Goal: Entertainment & Leisure: Browse casually

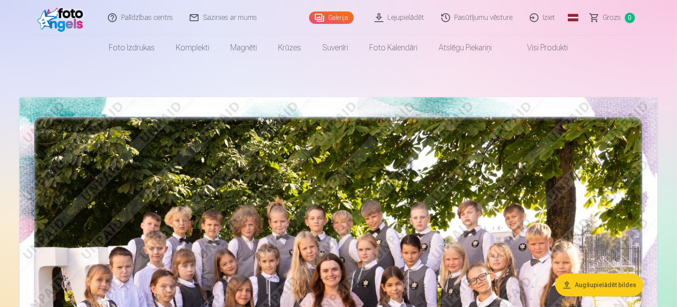
click at [572, 14] on link "Global" at bounding box center [573, 17] width 18 height 35
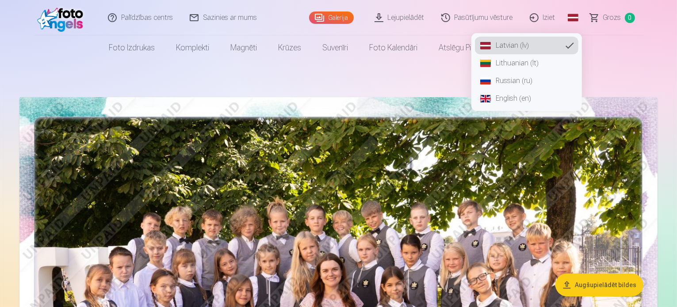
click at [498, 80] on link "Russian (ru)" at bounding box center [526, 81] width 103 height 18
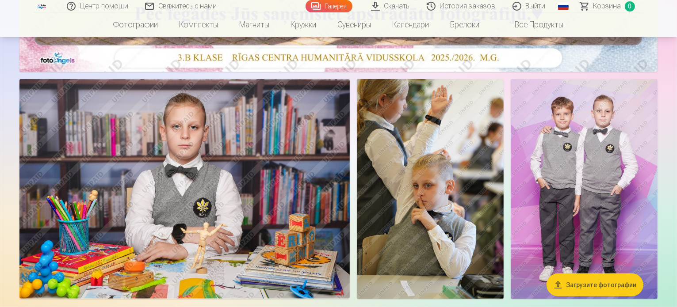
scroll to position [398, 0]
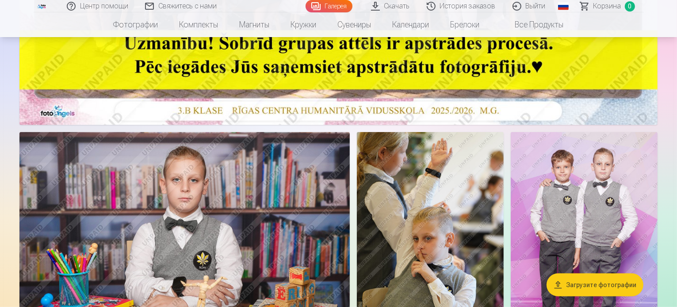
click at [315, 3] on link "Галерея" at bounding box center [329, 6] width 47 height 12
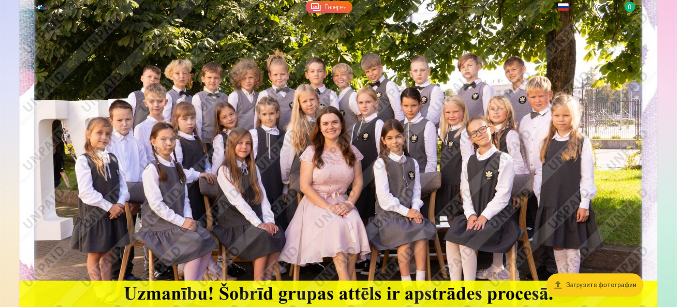
scroll to position [177, 0]
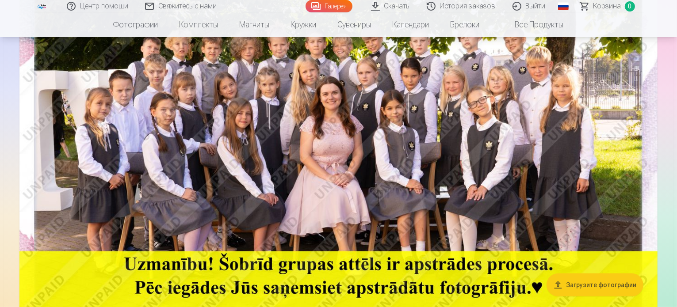
click at [267, 129] on img at bounding box center [338, 133] width 638 height 426
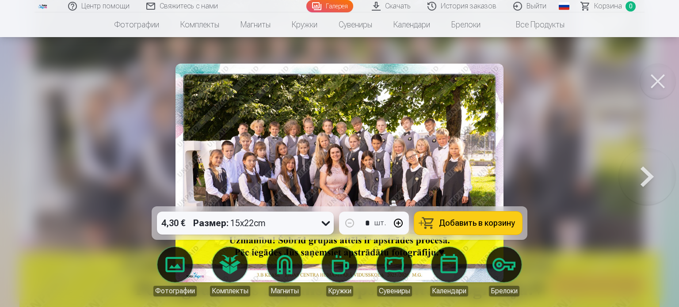
click at [655, 190] on button at bounding box center [647, 173] width 57 height 49
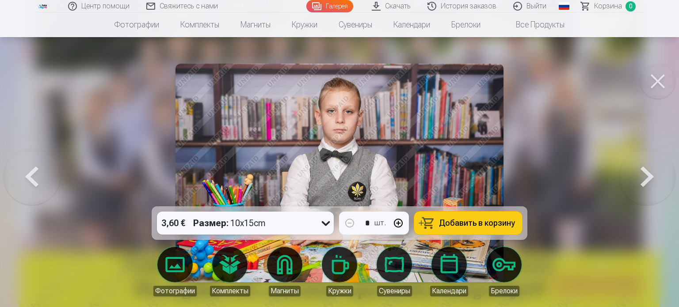
click at [655, 190] on button at bounding box center [647, 173] width 57 height 49
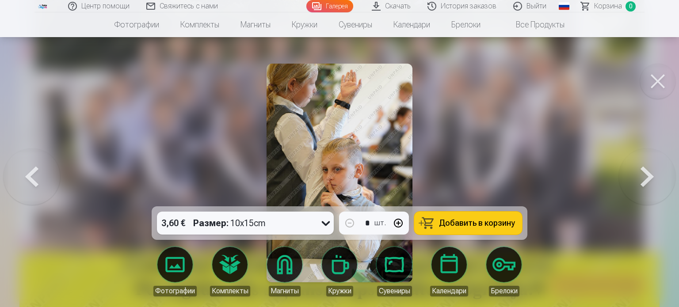
click at [655, 190] on button at bounding box center [647, 173] width 57 height 49
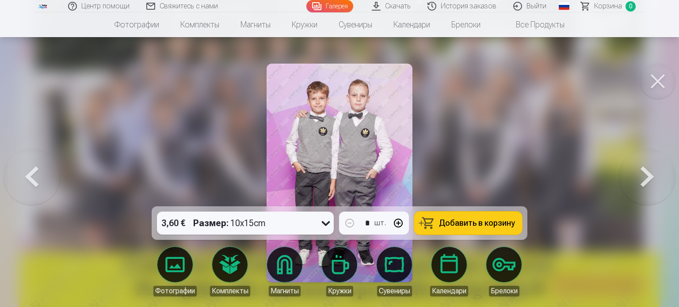
click at [654, 190] on button at bounding box center [647, 173] width 57 height 49
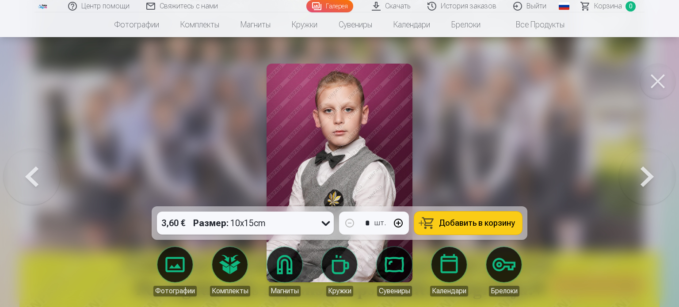
click at [651, 180] on button at bounding box center [647, 173] width 57 height 49
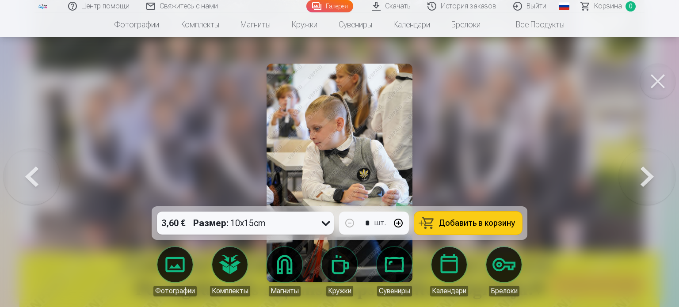
click at [651, 180] on button at bounding box center [647, 173] width 57 height 49
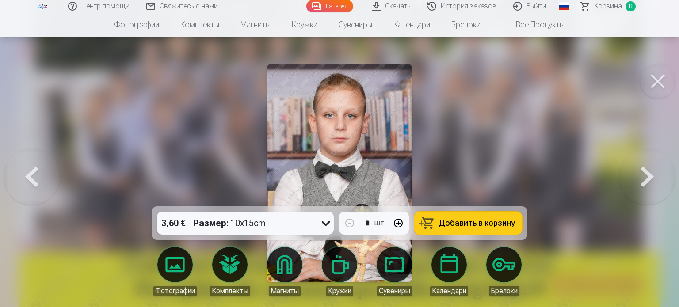
click at [651, 180] on button at bounding box center [647, 173] width 57 height 49
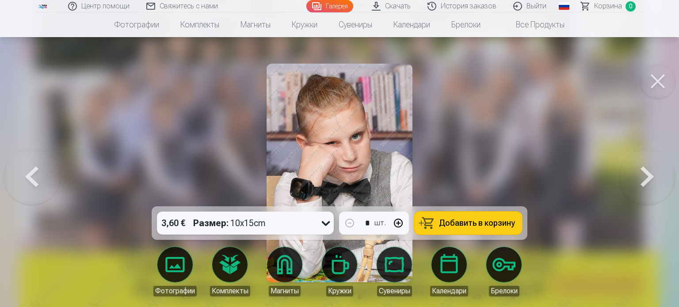
click at [651, 180] on button at bounding box center [647, 173] width 57 height 49
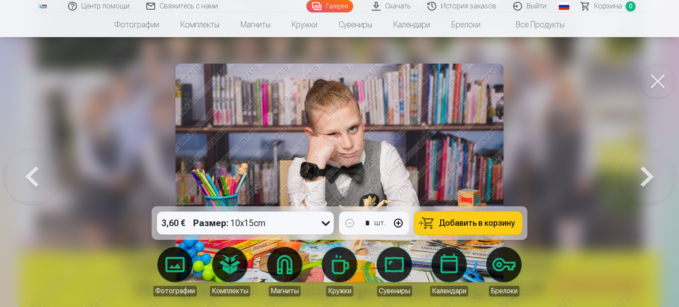
click at [651, 180] on button at bounding box center [647, 173] width 57 height 49
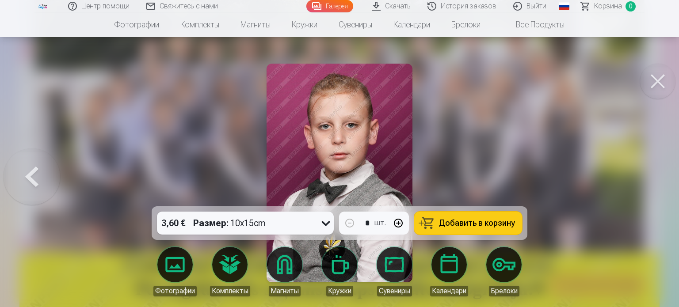
click at [651, 73] on button at bounding box center [657, 81] width 35 height 35
